Goal: Transaction & Acquisition: Obtain resource

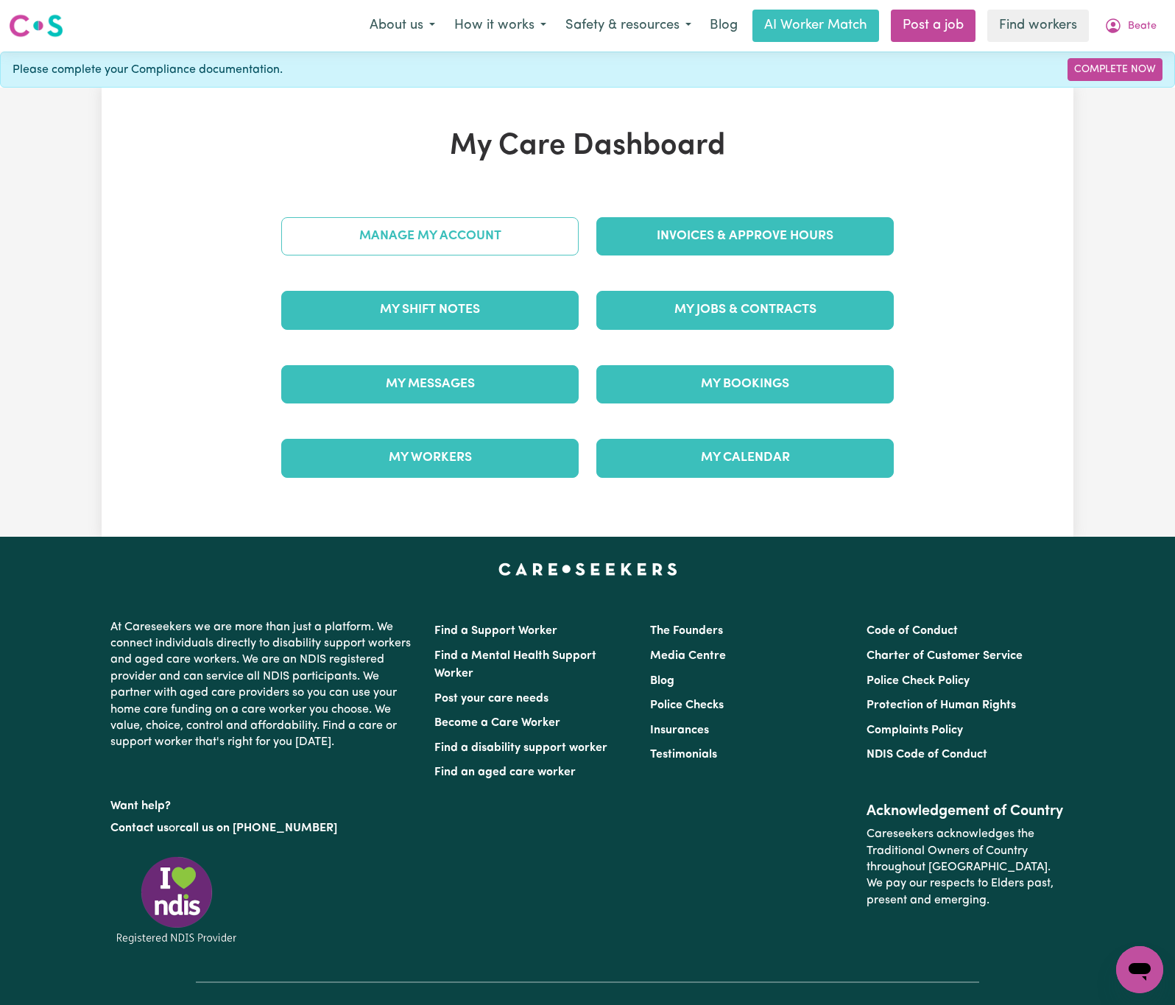
click at [535, 235] on link "Manage My Account" at bounding box center [429, 236] width 297 height 38
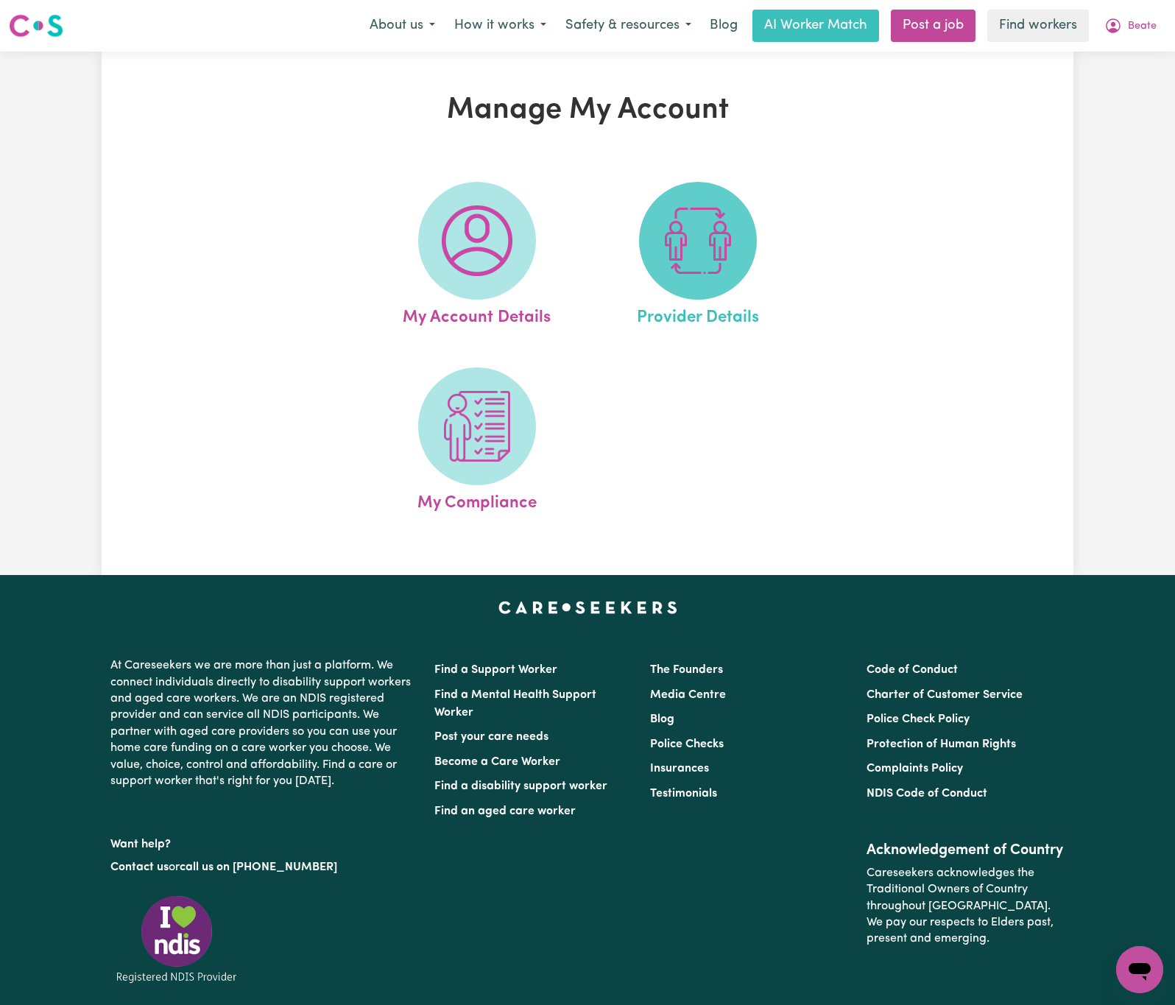
click at [683, 248] on img at bounding box center [697, 240] width 71 height 71
select select "AGED_HOME_CARE"
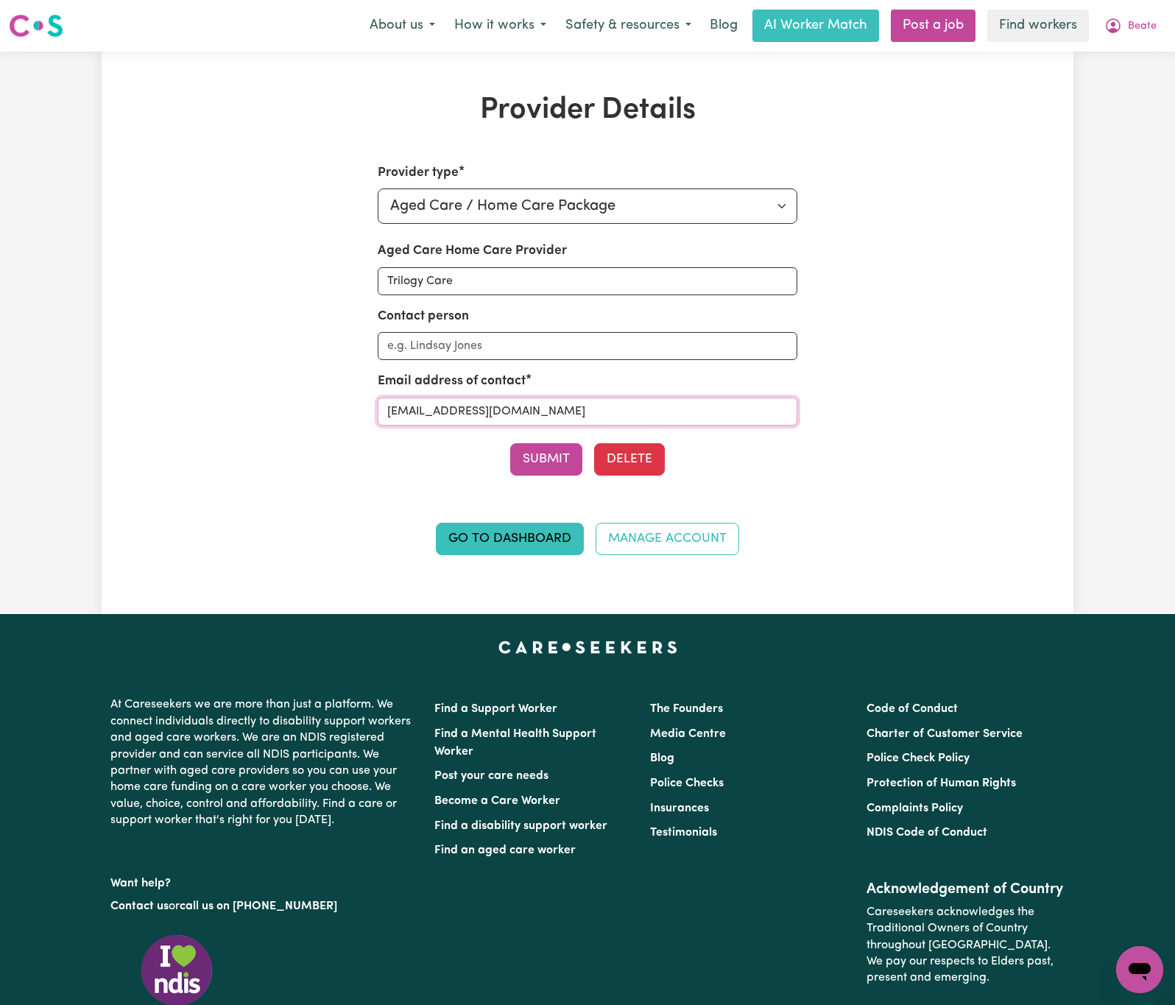
click at [601, 413] on input "[EMAIL_ADDRESS][DOMAIN_NAME]" at bounding box center [588, 411] width 420 height 28
click at [1144, 33] on span "Beate" at bounding box center [1142, 26] width 29 height 16
click at [1142, 53] on link "My Dashboard" at bounding box center [1107, 57] width 116 height 28
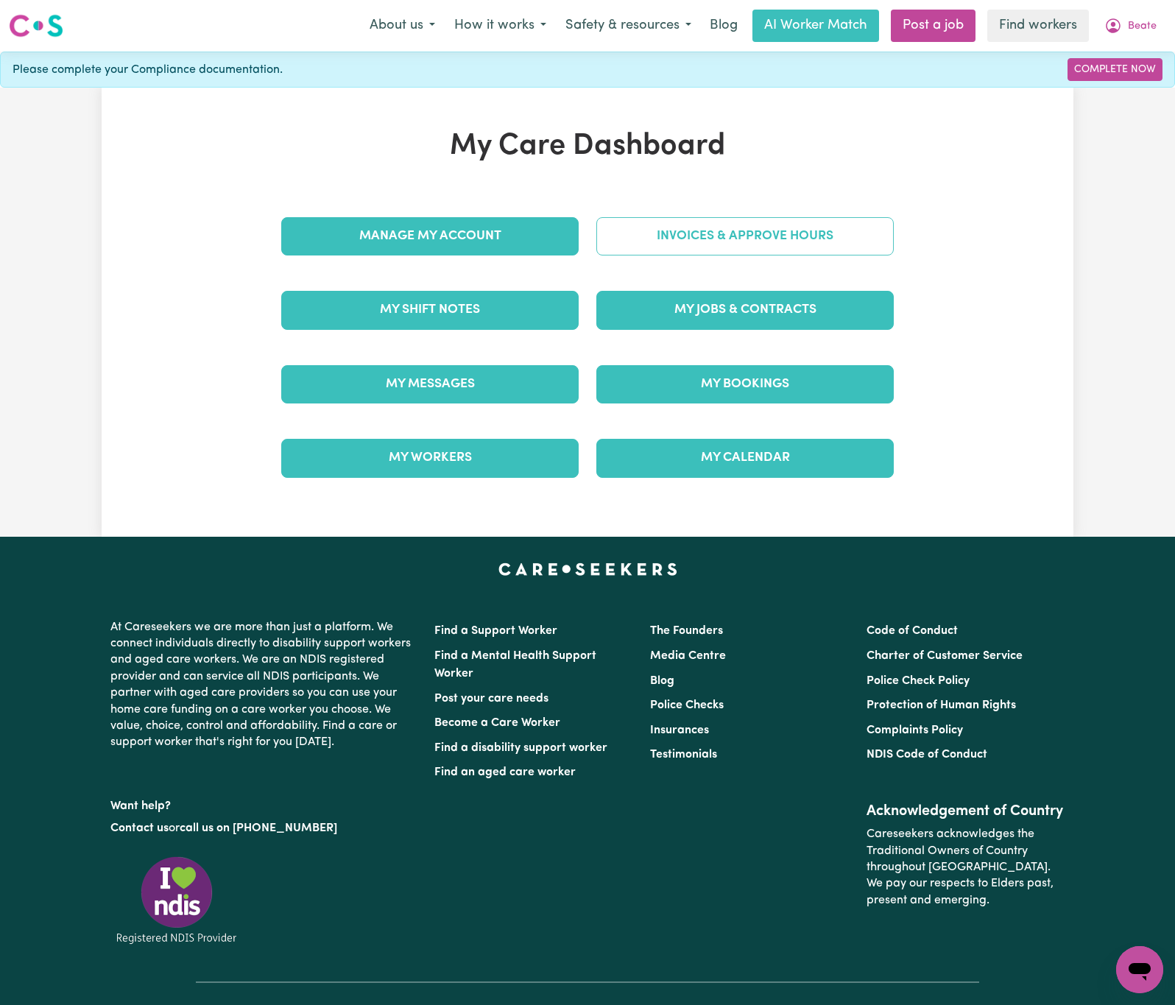
click at [687, 227] on link "Invoices & Approve Hours" at bounding box center [744, 236] width 297 height 38
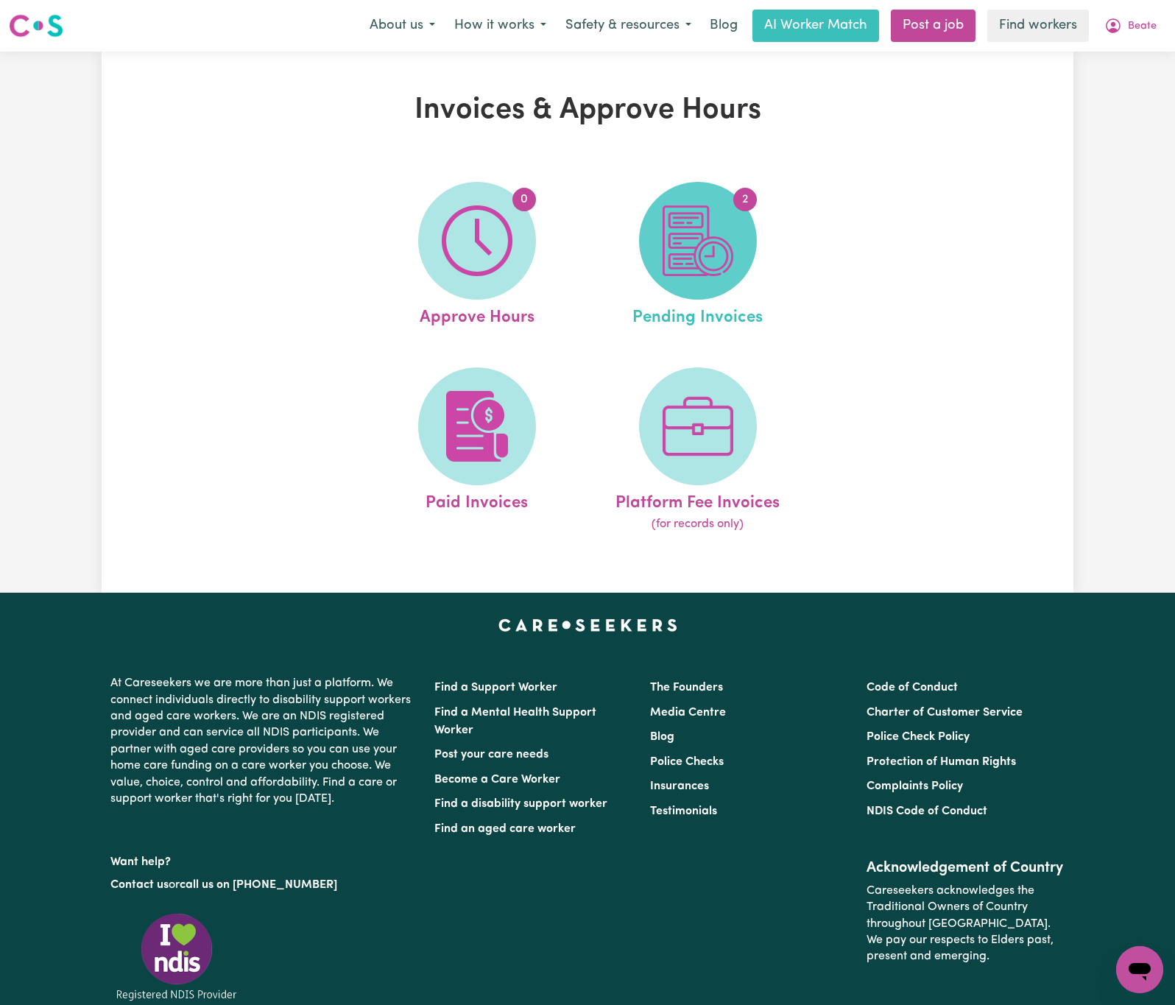
click at [700, 221] on img at bounding box center [697, 240] width 71 height 71
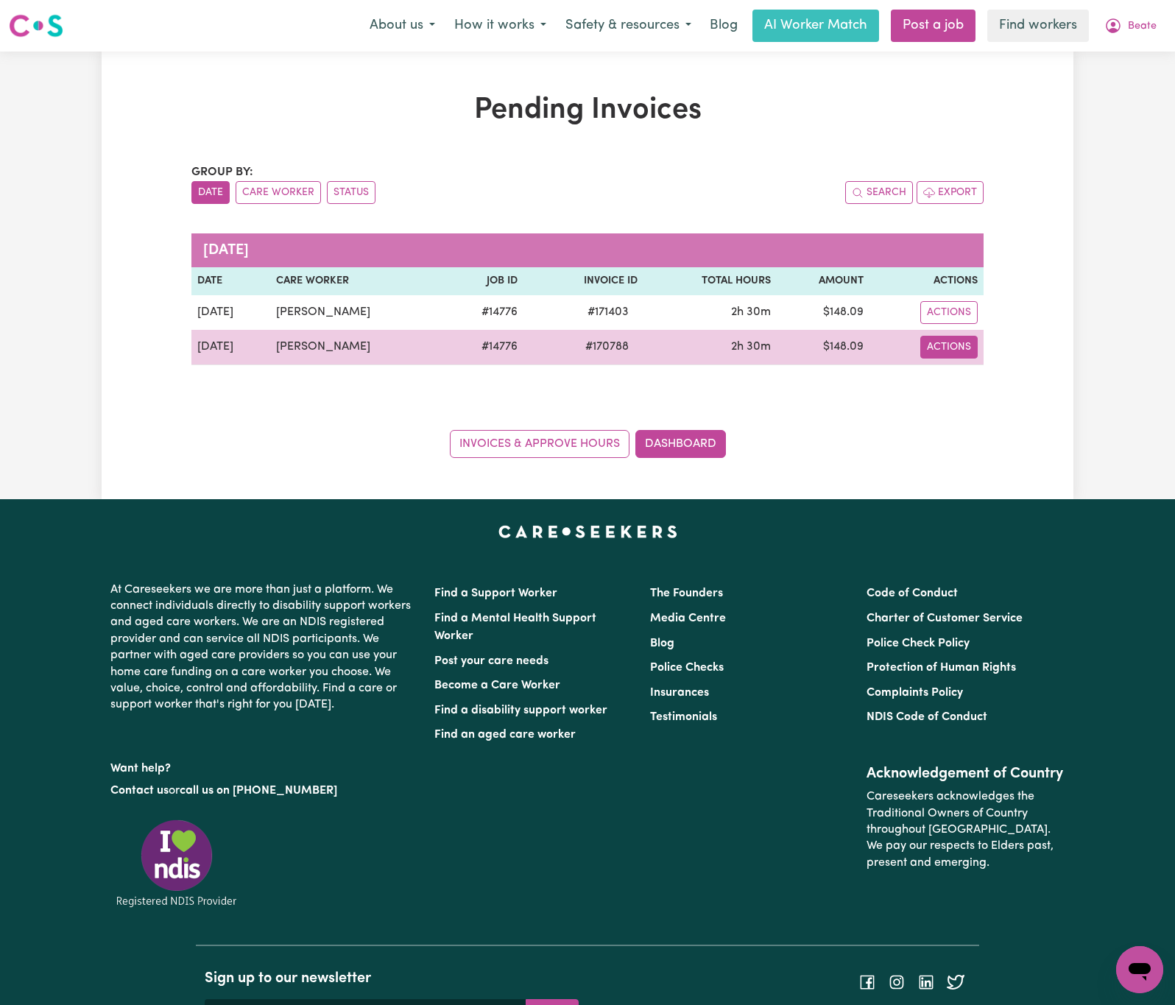
click at [944, 324] on button "Actions" at bounding box center [948, 312] width 57 height 23
click at [957, 382] on link "Download Invoice" at bounding box center [991, 381] width 135 height 29
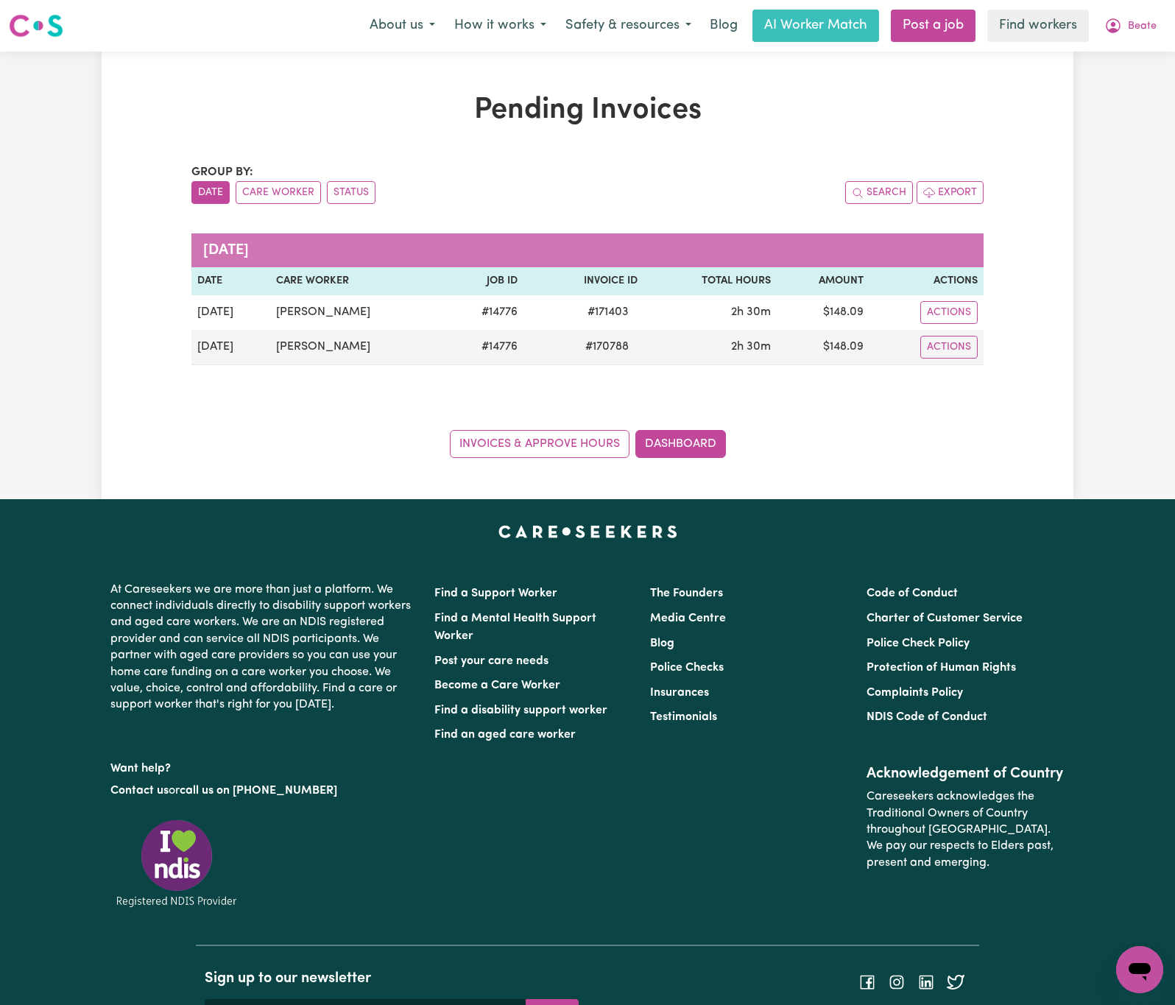
drag, startPoint x: 679, startPoint y: 389, endPoint x: 703, endPoint y: 383, distance: 25.0
click at [679, 389] on div "Group by: Date Care Worker Status Search Export [DATE] Date Care Worker Job ID …" at bounding box center [587, 310] width 792 height 294
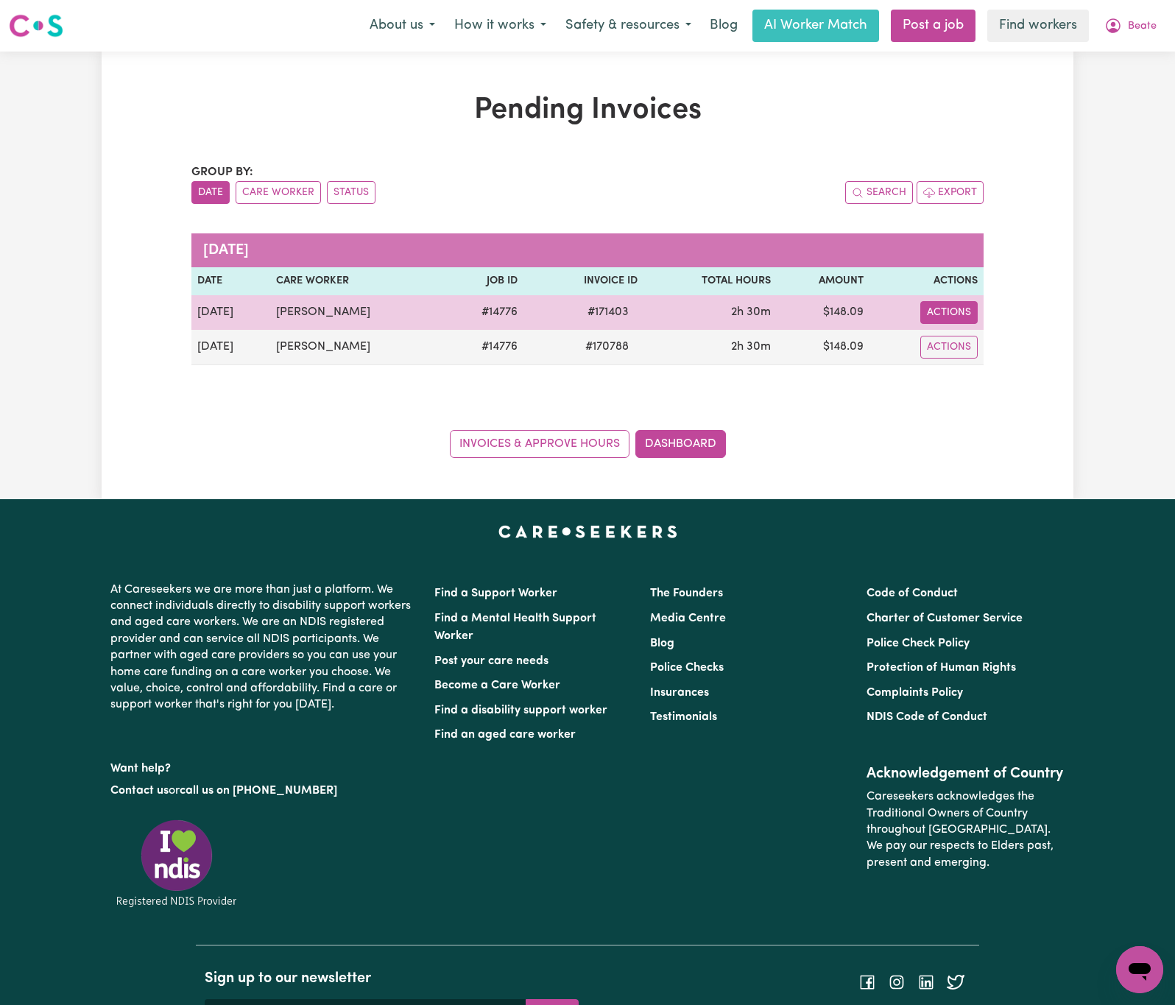
click at [927, 320] on button "Actions" at bounding box center [948, 312] width 57 height 23
click at [956, 358] on link "Download Invoice" at bounding box center [991, 347] width 135 height 29
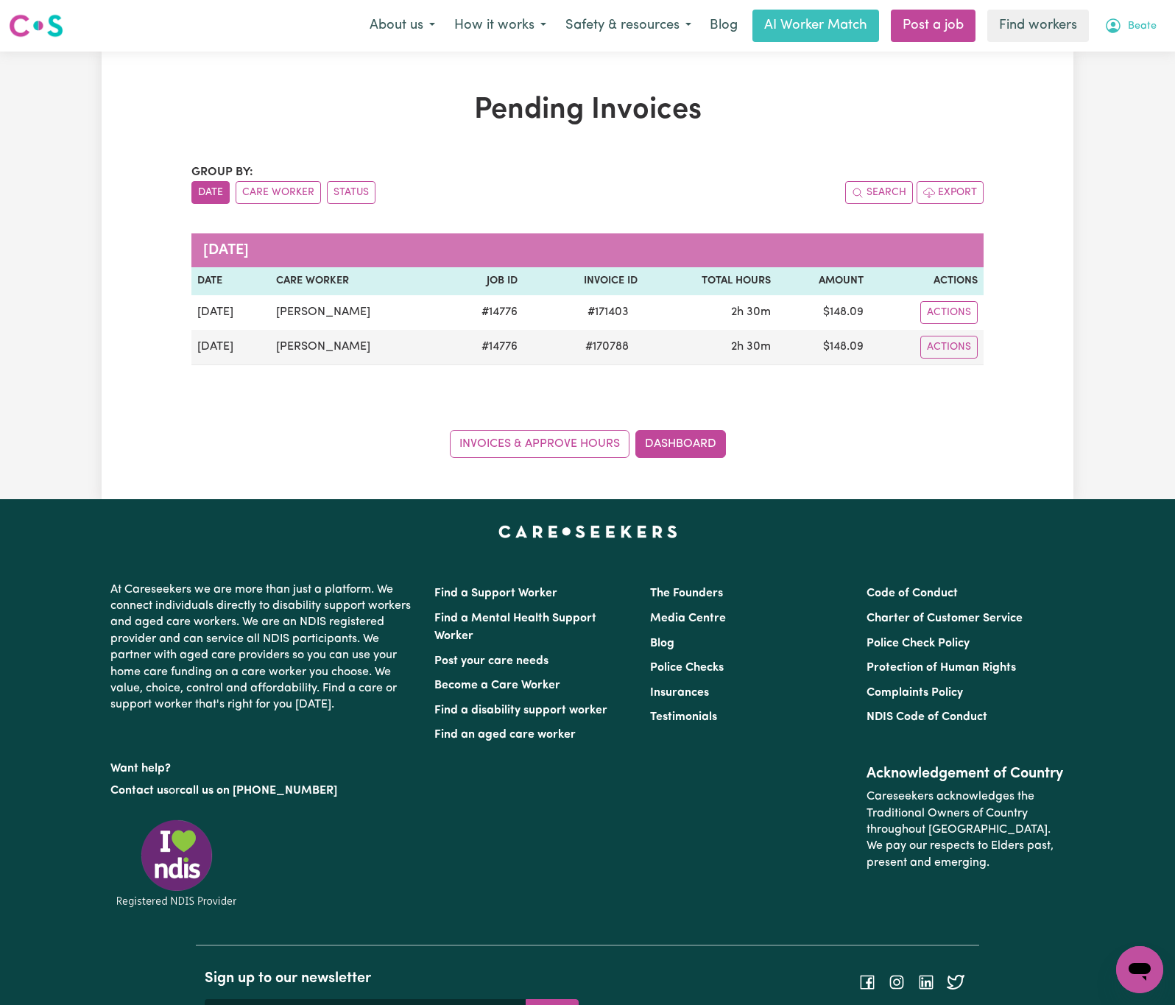
click at [1146, 27] on span "Beate" at bounding box center [1142, 26] width 29 height 16
click at [1126, 87] on link "Logout" at bounding box center [1107, 85] width 116 height 28
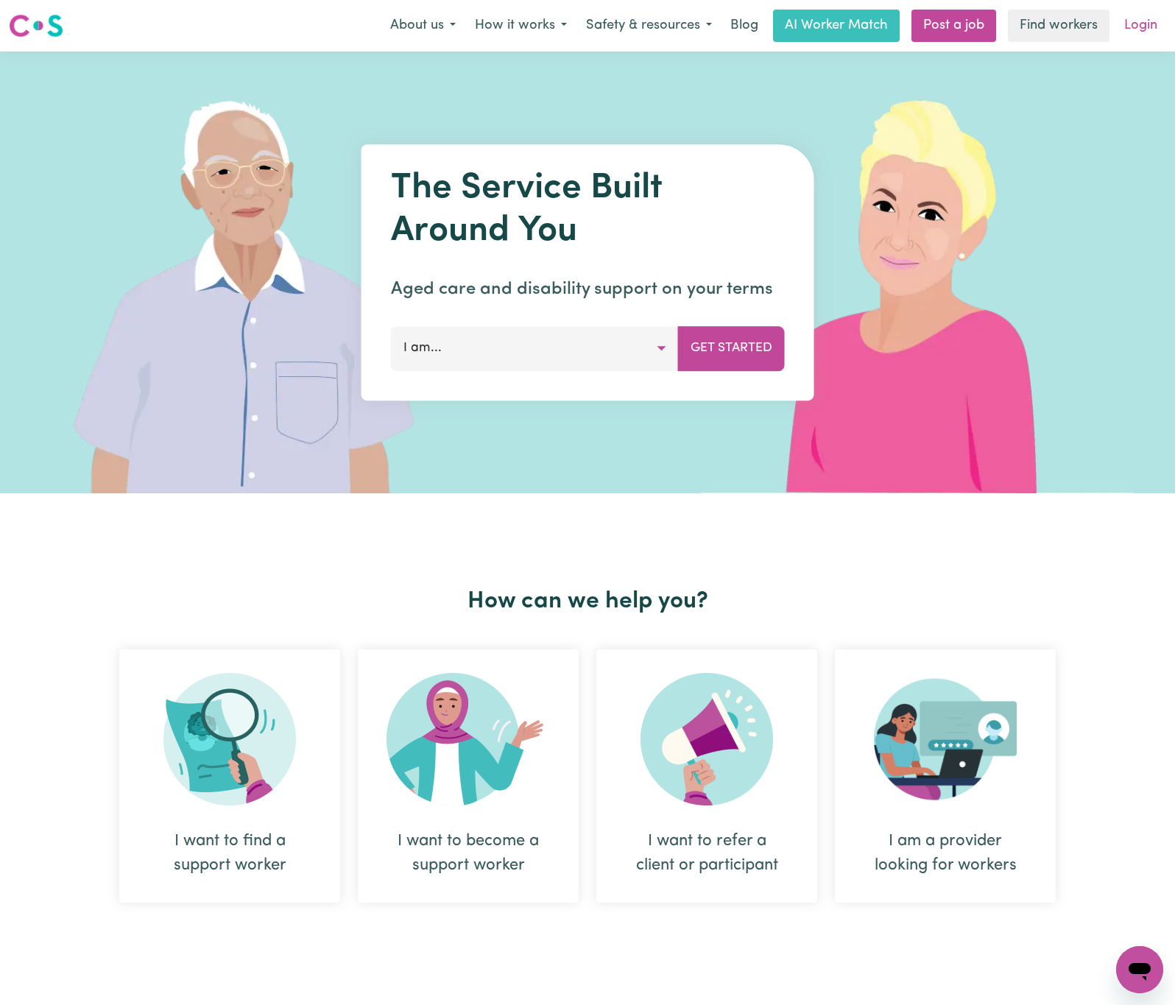
click at [1155, 24] on link "Login" at bounding box center [1140, 26] width 51 height 32
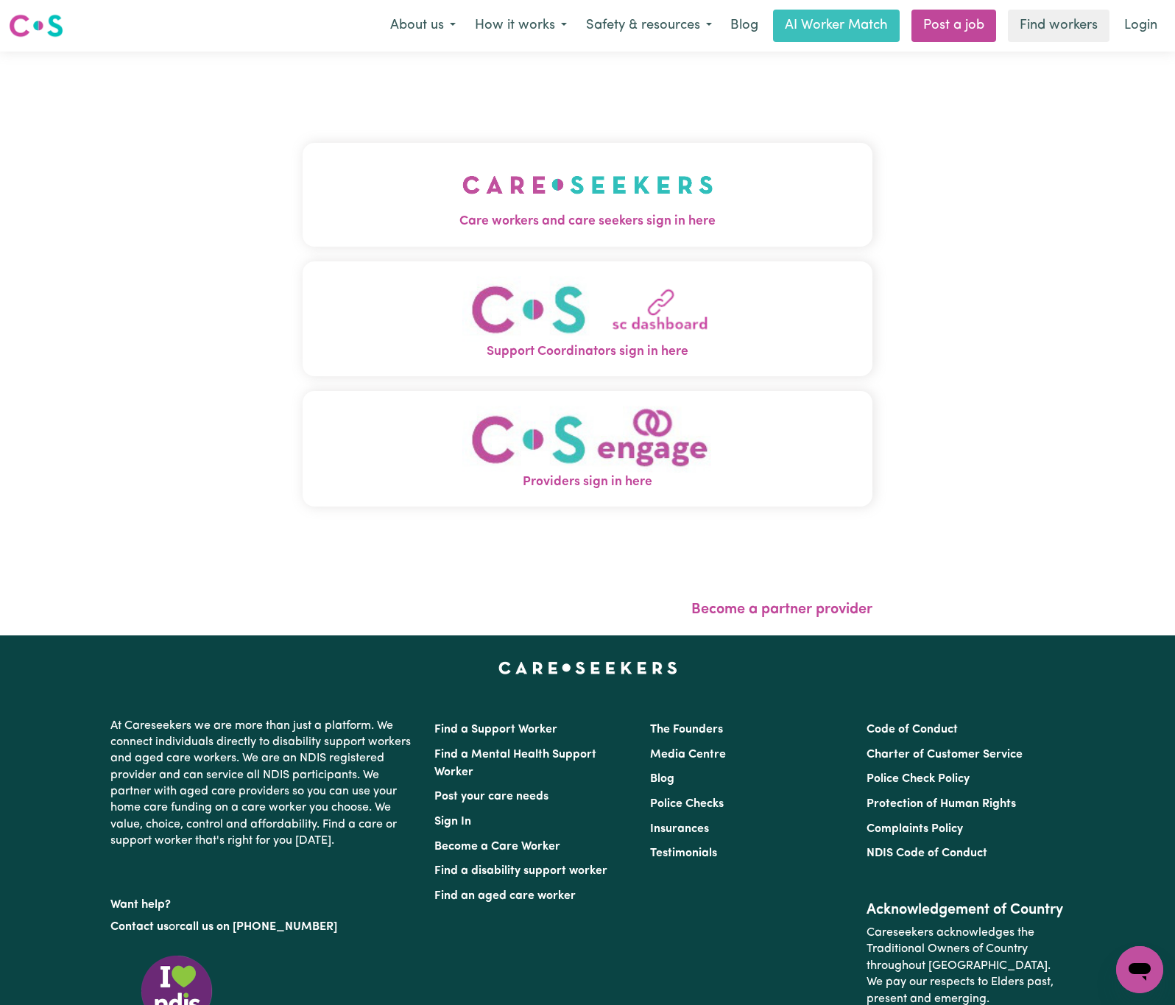
click at [556, 190] on img "Care workers and care seekers sign in here" at bounding box center [587, 184] width 251 height 54
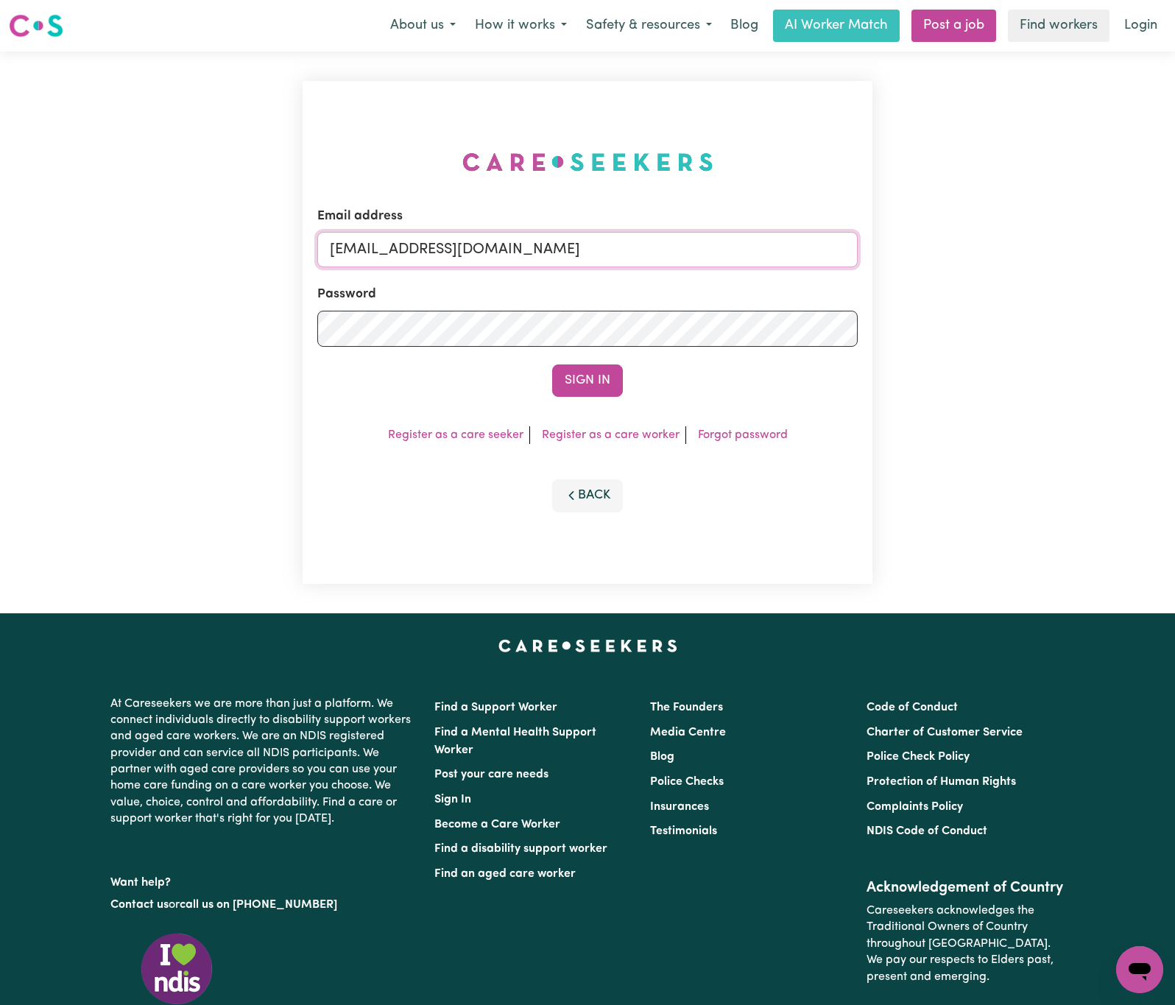
drag, startPoint x: 409, startPoint y: 245, endPoint x: 1024, endPoint y: 241, distance: 615.3
click at [1016, 245] on div "Email address [EMAIL_ADDRESS][DOMAIN_NAME] Password Sign In Register as a care …" at bounding box center [587, 333] width 1175 height 562
paste input "[PERSON_NAME][EMAIL_ADDRESS][PERSON_NAME]"
type input "[EMAIL_ADDRESS][PERSON_NAME][PERSON_NAME][DOMAIN_NAME]"
click at [552, 364] on button "Sign In" at bounding box center [587, 380] width 71 height 32
